Goal: Find specific page/section: Find specific page/section

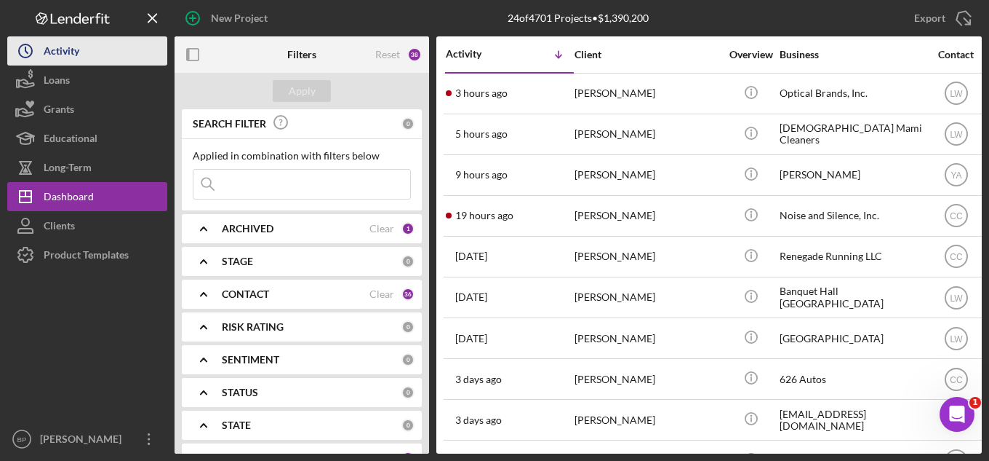
click at [68, 55] on div "Activity" at bounding box center [62, 52] width 36 height 33
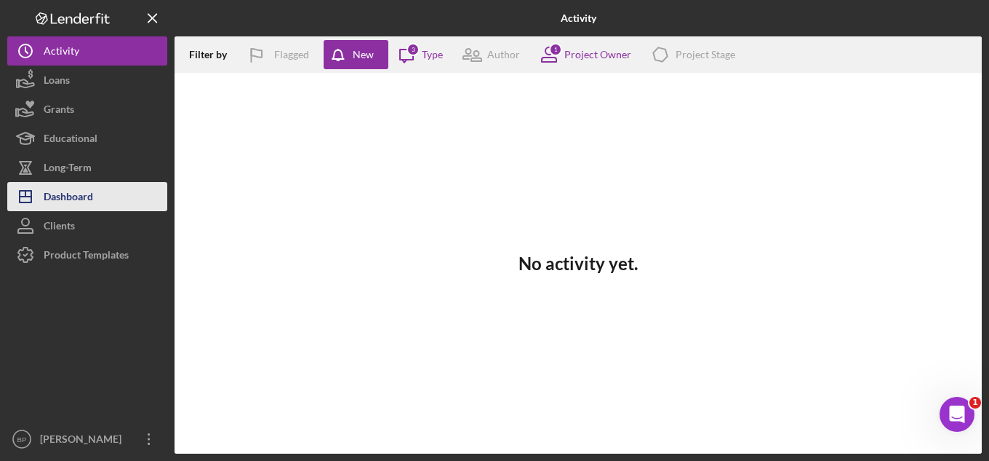
click at [85, 196] on div "Dashboard" at bounding box center [68, 198] width 49 height 33
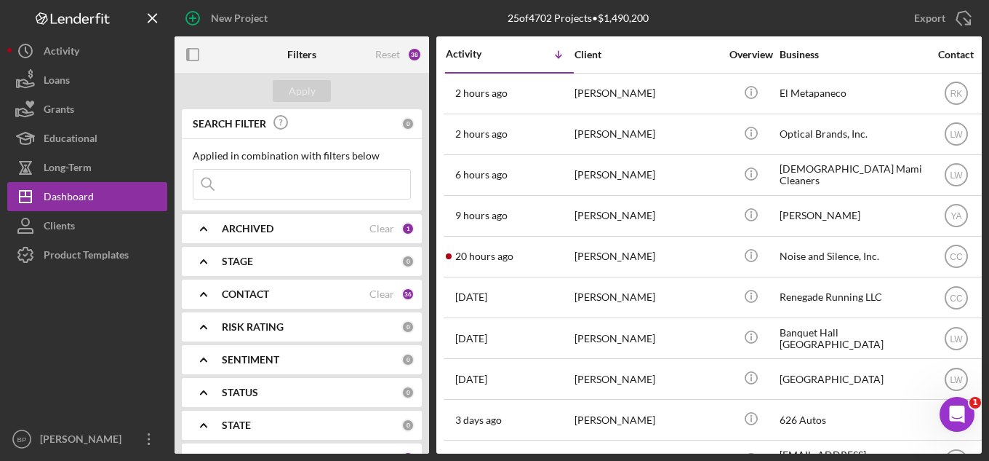
click at [248, 184] on input at bounding box center [302, 184] width 217 height 29
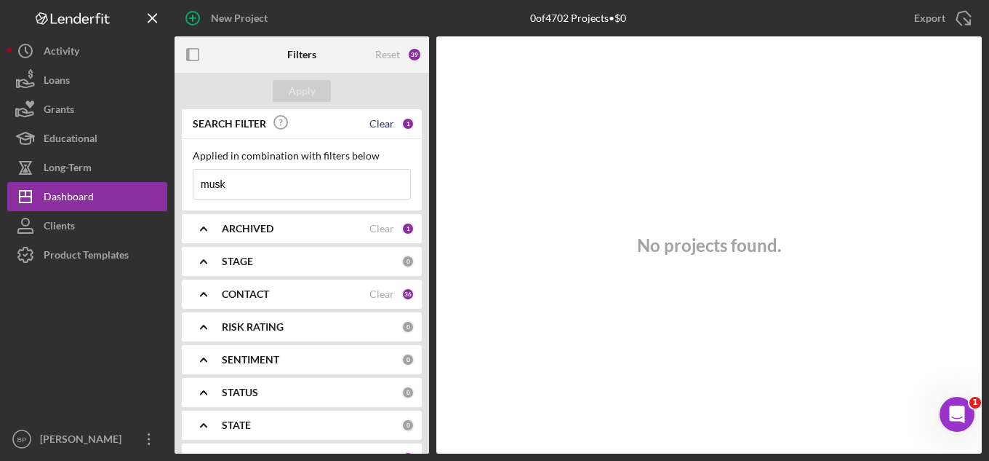
type input "musk"
click at [375, 125] on div "Clear" at bounding box center [382, 124] width 25 height 12
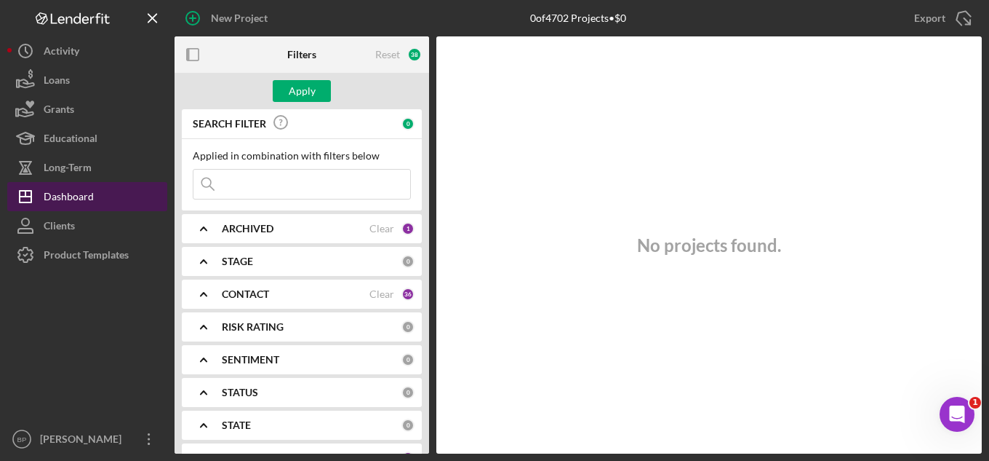
click at [71, 202] on div "Dashboard" at bounding box center [69, 198] width 50 height 33
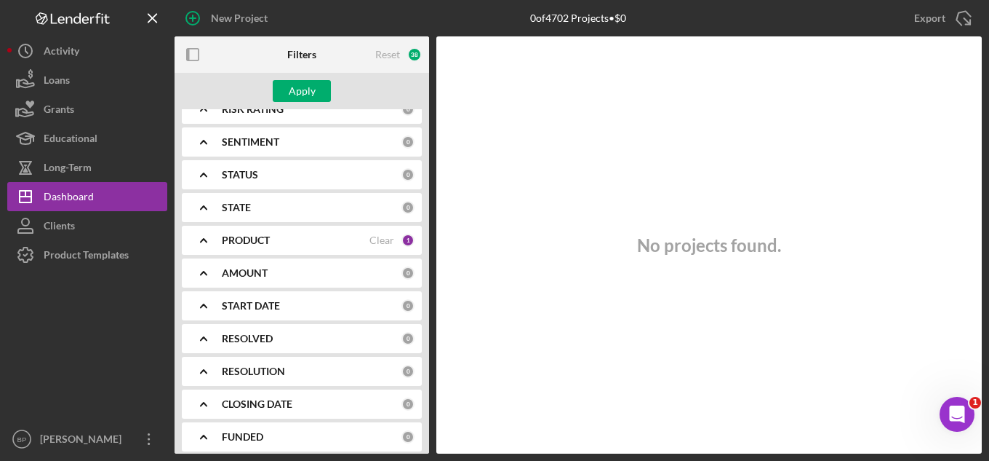
scroll to position [218, 0]
click at [377, 236] on div "Clear" at bounding box center [382, 240] width 25 height 12
click at [377, 236] on div "PRODUCT" at bounding box center [312, 240] width 180 height 12
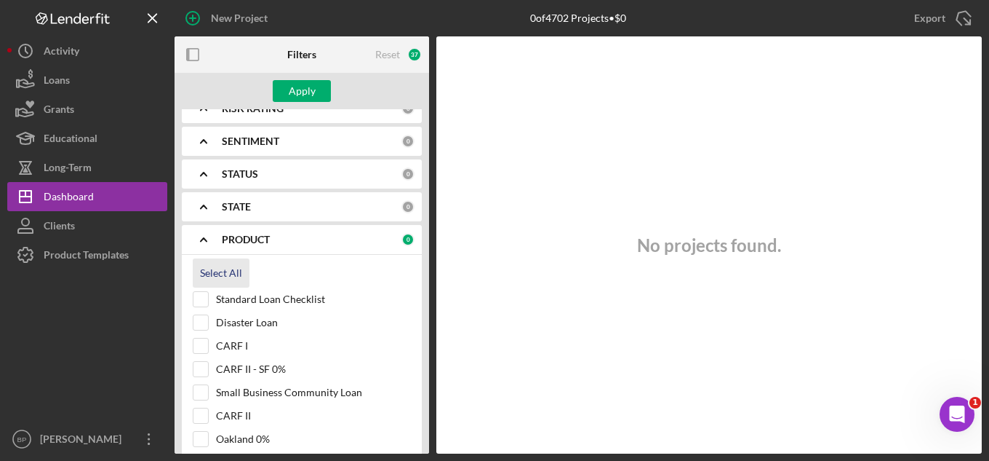
click at [223, 274] on div "Select All" at bounding box center [221, 272] width 42 height 29
checkbox input "true"
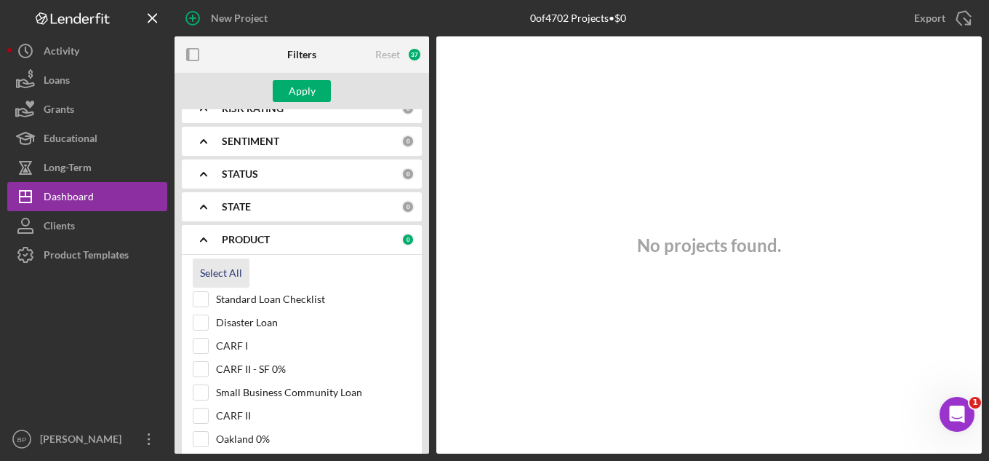
checkbox input "true"
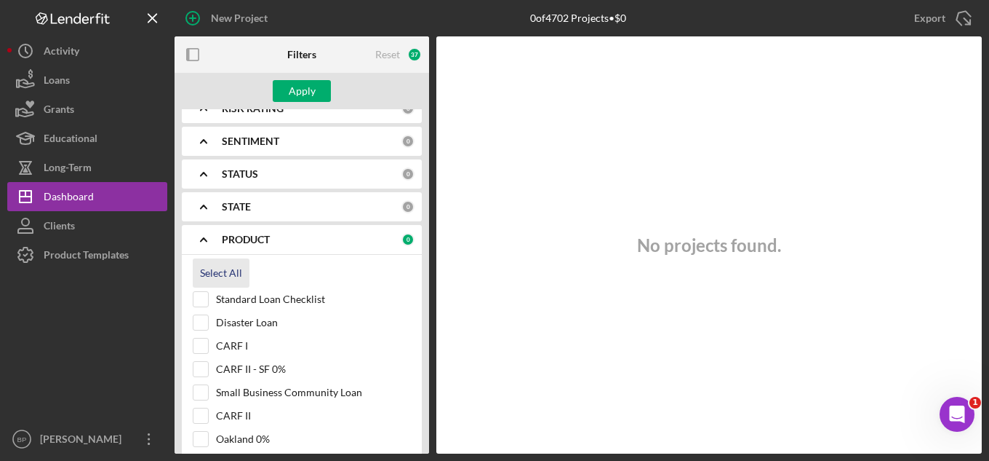
checkbox input "true"
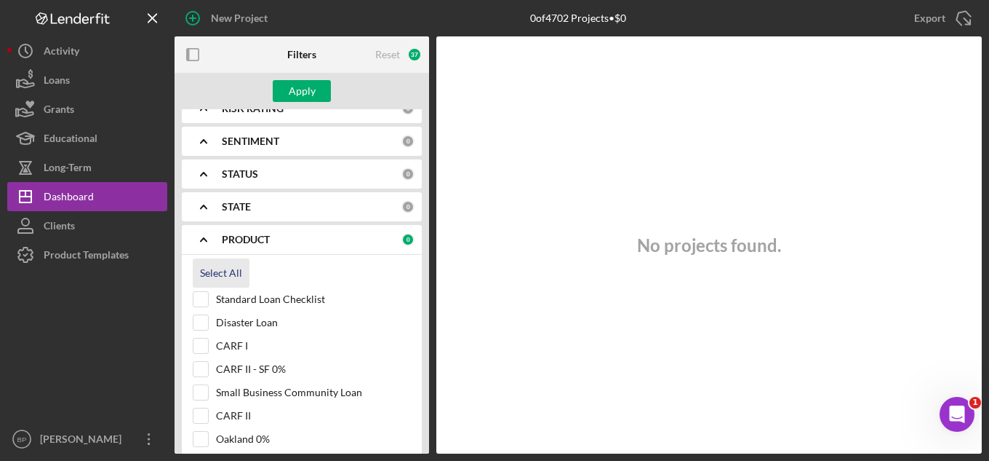
checkbox input "true"
click at [308, 92] on div "Apply" at bounding box center [302, 91] width 27 height 22
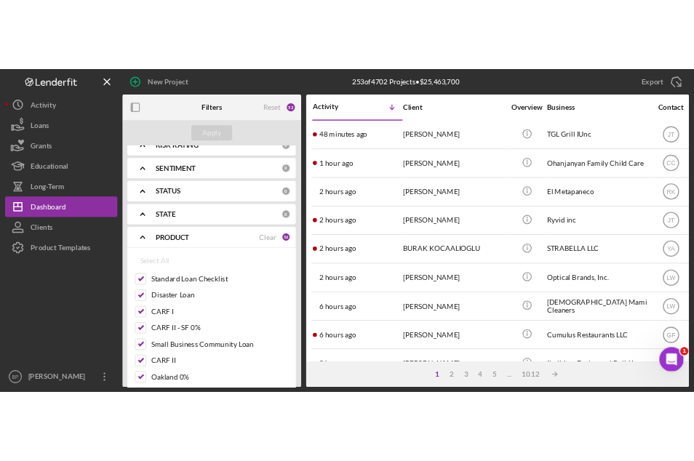
scroll to position [0, 0]
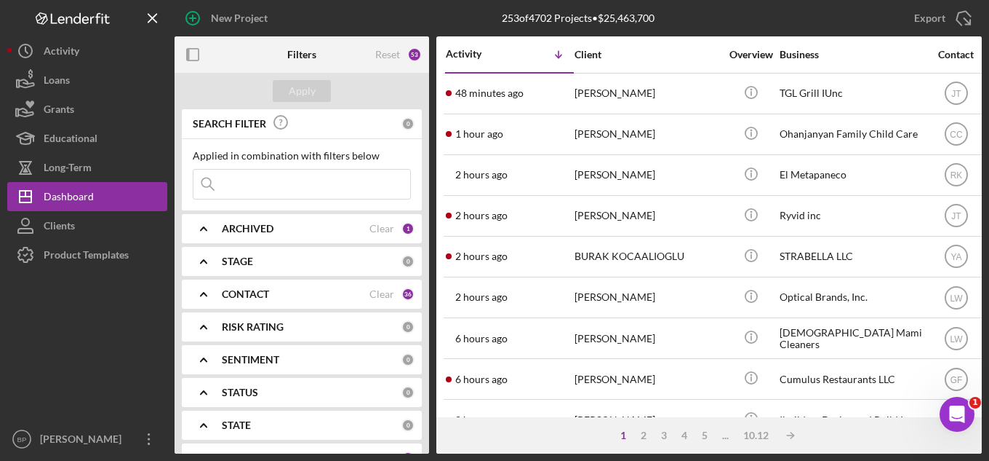
click at [271, 188] on input at bounding box center [302, 184] width 217 height 29
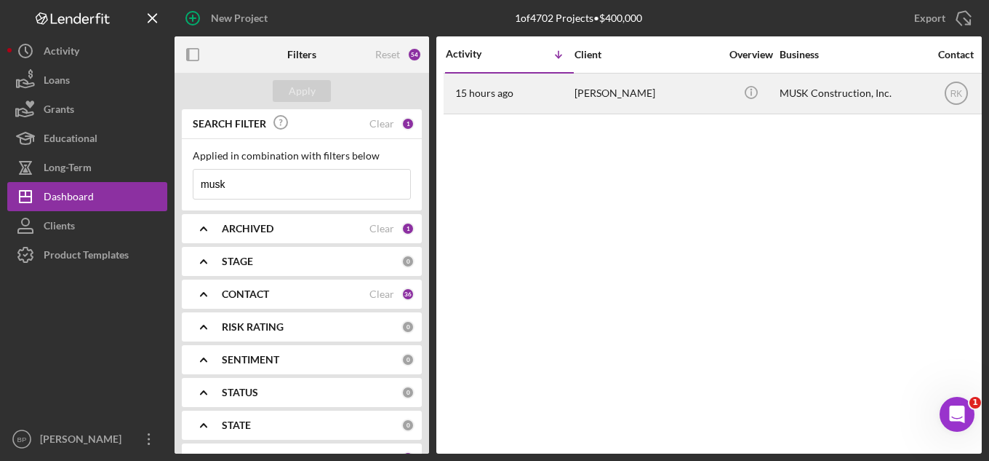
type input "musk"
click at [799, 87] on div "MUSK Construction, Inc." at bounding box center [853, 93] width 146 height 39
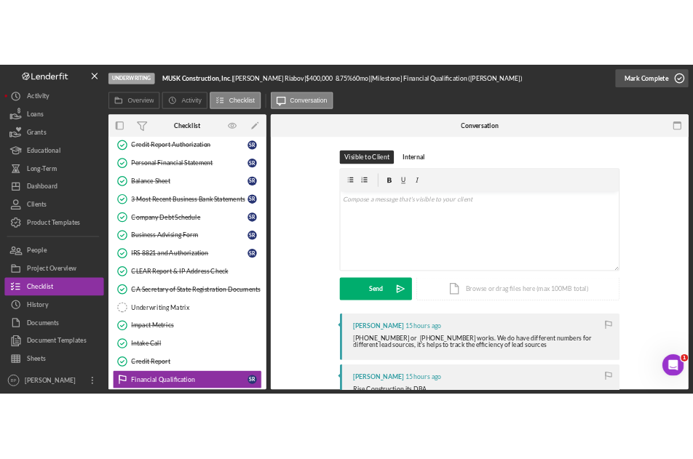
scroll to position [318, 0]
